Goal: Information Seeking & Learning: Stay updated

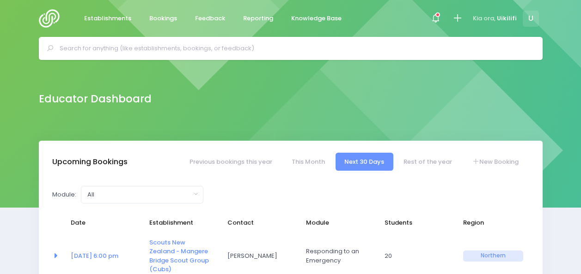
select select "5"
click at [52, 19] on img at bounding box center [52, 18] width 26 height 18
select select "5"
click at [439, 16] on icon at bounding box center [437, 14] width 5 height 5
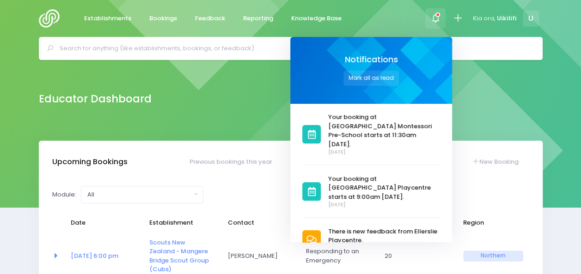
click at [434, 148] on div "Your booking at Ōrākei Montessori Pre-School starts at 11:30am tomorrow. 1 day …" at bounding box center [376, 173] width 148 height 139
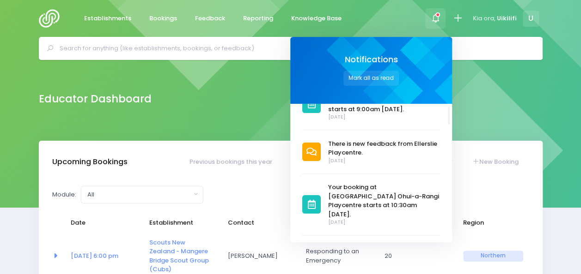
scroll to position [88, 0]
click at [435, 158] on span "[DATE]" at bounding box center [384, 161] width 112 height 7
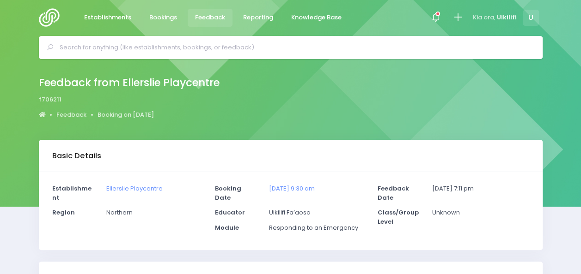
scroll to position [0, 0]
click at [436, 17] on span at bounding box center [435, 18] width 2 height 2
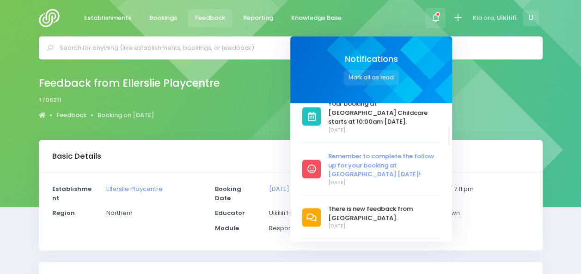
scroll to position [761, 0]
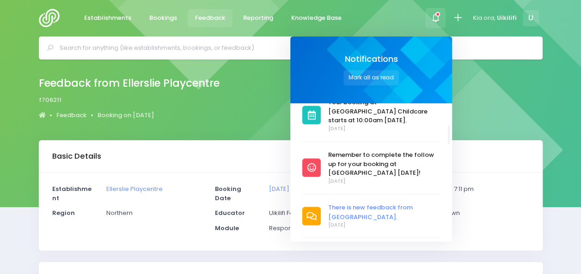
click at [366, 203] on span "There is new feedback from [GEOGRAPHIC_DATA]." at bounding box center [384, 212] width 112 height 18
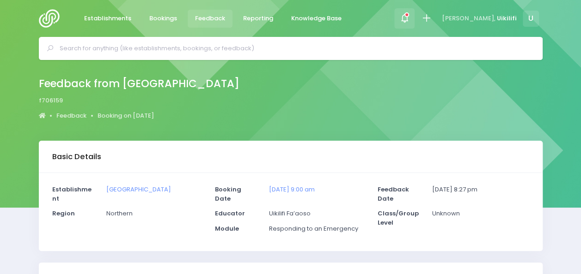
click at [415, 12] on div at bounding box center [404, 18] width 21 height 21
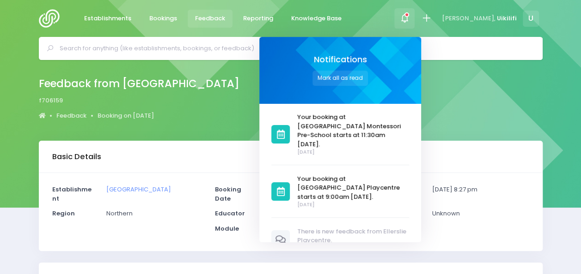
scroll to position [139, 0]
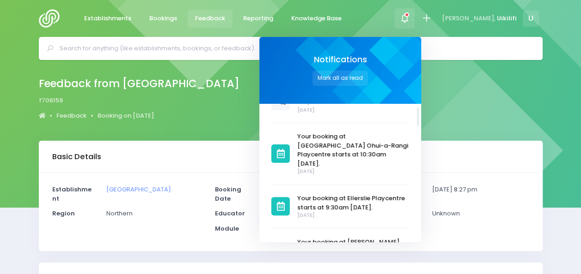
click at [419, 114] on div at bounding box center [419, 173] width 2 height 139
click at [51, 20] on img at bounding box center [52, 18] width 26 height 18
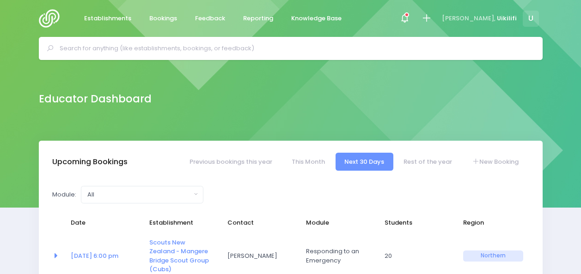
select select "5"
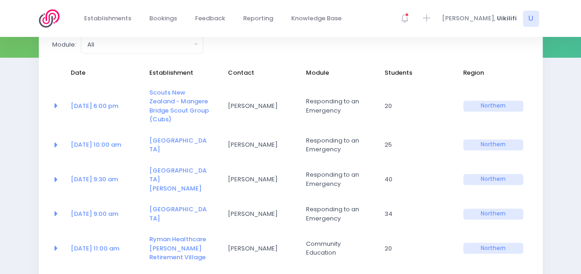
scroll to position [152, 0]
